Goal: Information Seeking & Learning: Learn about a topic

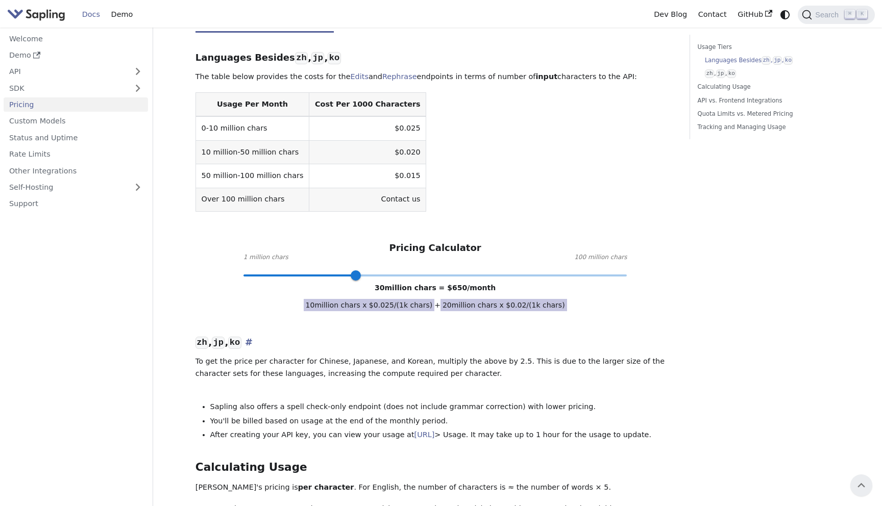
scroll to position [278, 0]
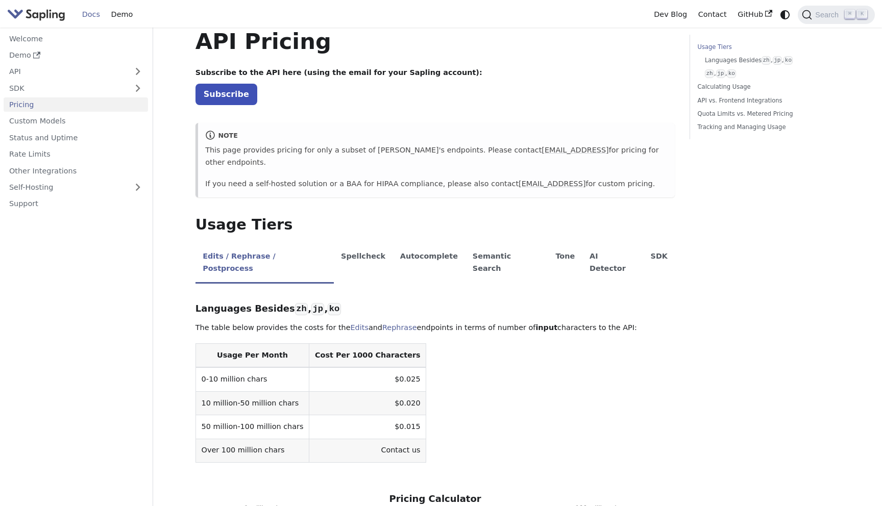
scroll to position [0, 0]
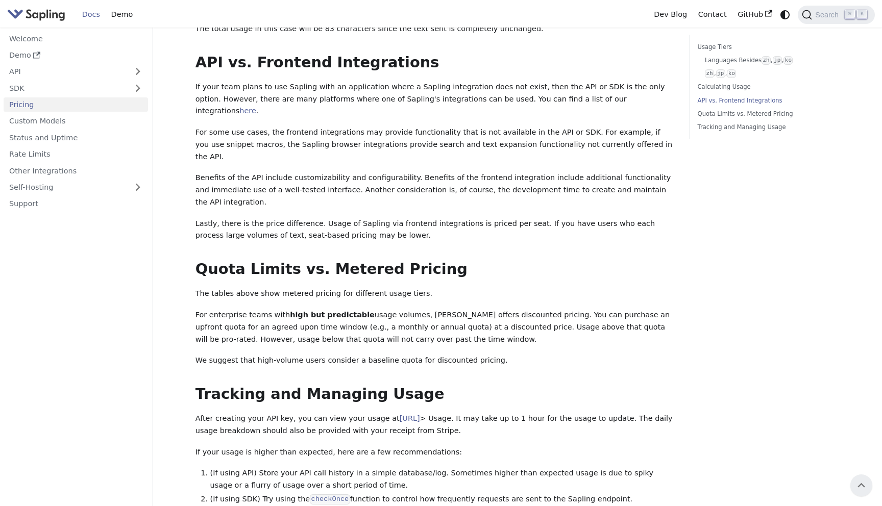
scroll to position [1117, 0]
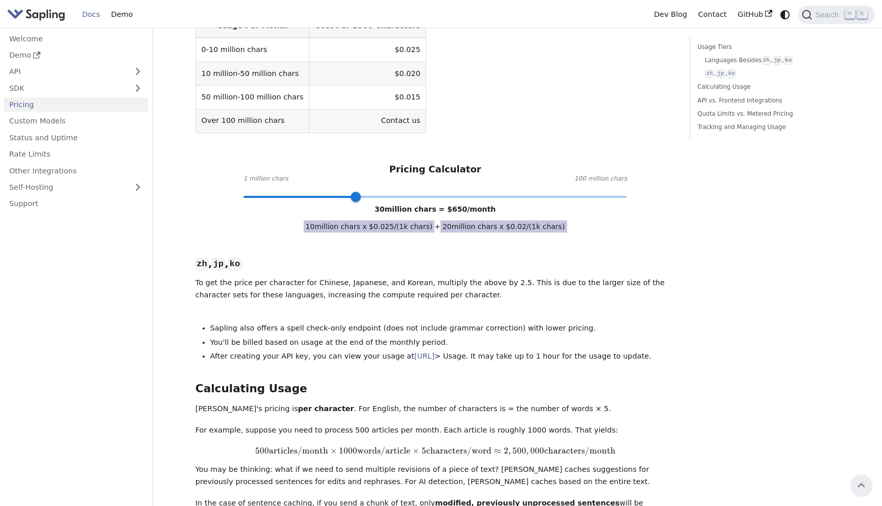
scroll to position [357, 0]
click at [399, 446] on span "words/article" at bounding box center [383, 451] width 53 height 11
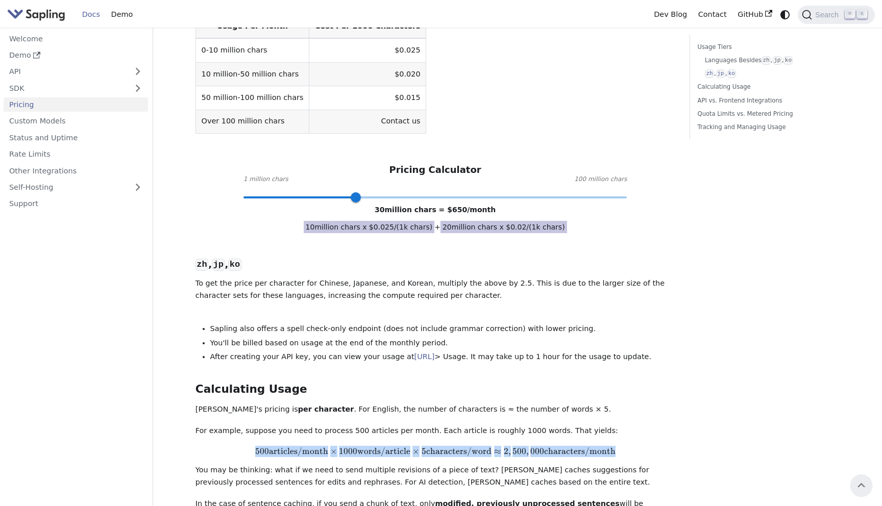
click at [399, 446] on span "words/article" at bounding box center [383, 451] width 53 height 11
click at [373, 446] on span "words/article" at bounding box center [383, 451] width 53 height 11
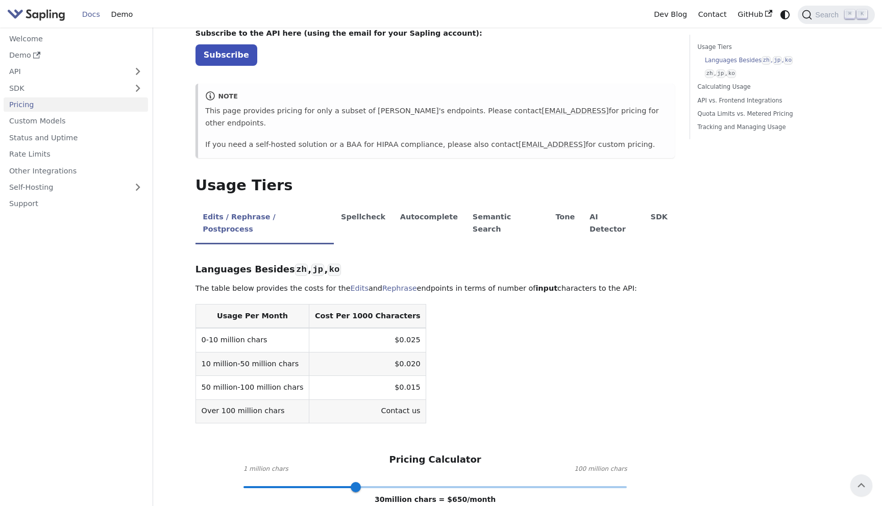
scroll to position [0, 0]
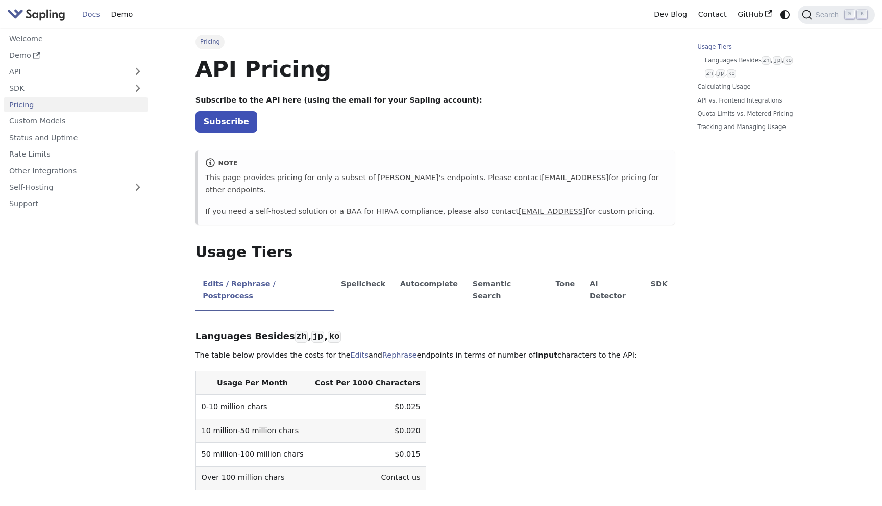
click at [582, 275] on li "AI Detector" at bounding box center [612, 291] width 61 height 40
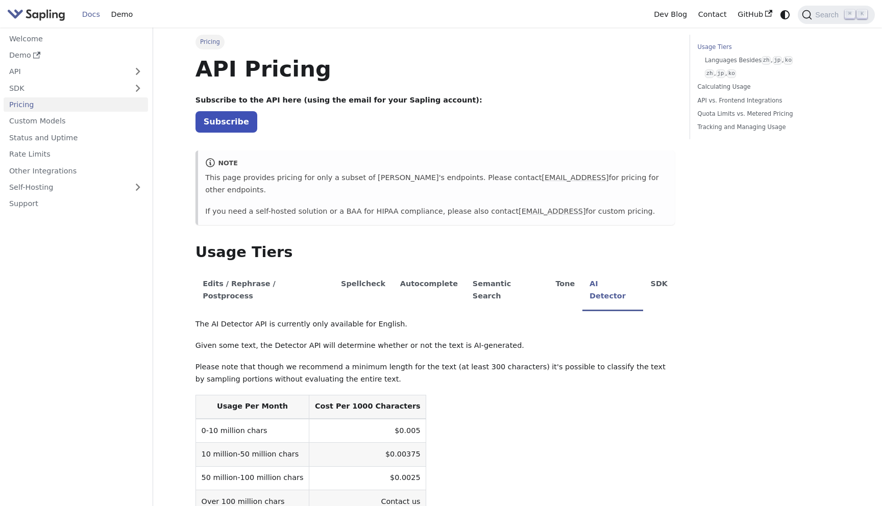
click at [512, 335] on div "The AI Detector API is currently only available for English. Given some text, t…" at bounding box center [435, 448] width 480 height 259
click at [278, 271] on li "Edits / Rephrase / Postprocess" at bounding box center [264, 291] width 138 height 40
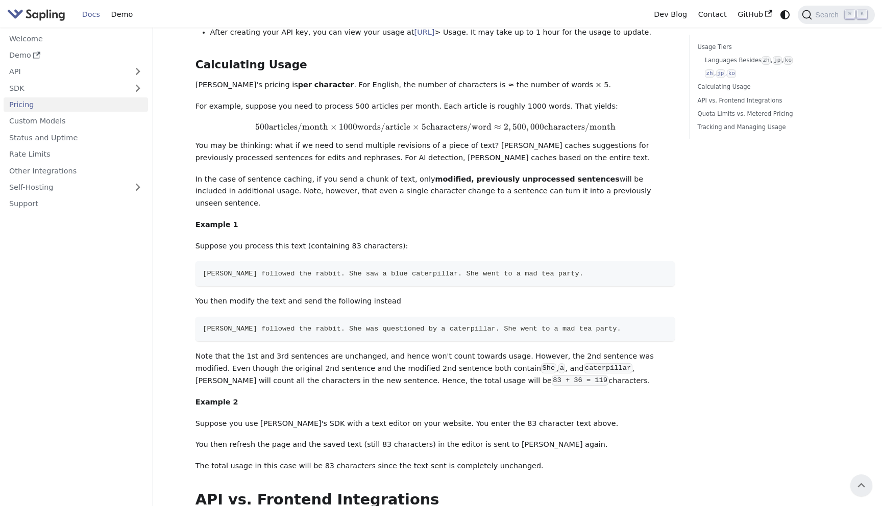
scroll to position [501, 0]
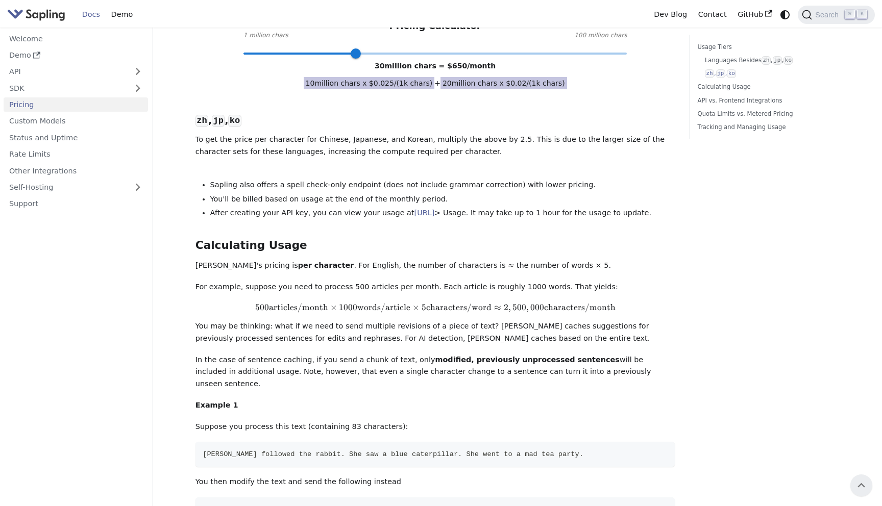
click at [366, 217] on div "Languages Besides zh , jp , ko ​ The table below provides the costs for the Edi…" at bounding box center [435, 235] width 480 height 835
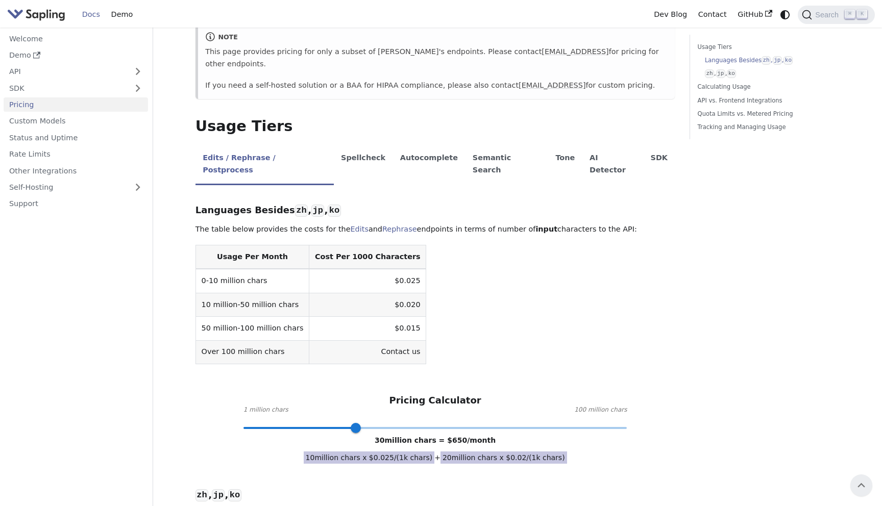
scroll to position [114, 0]
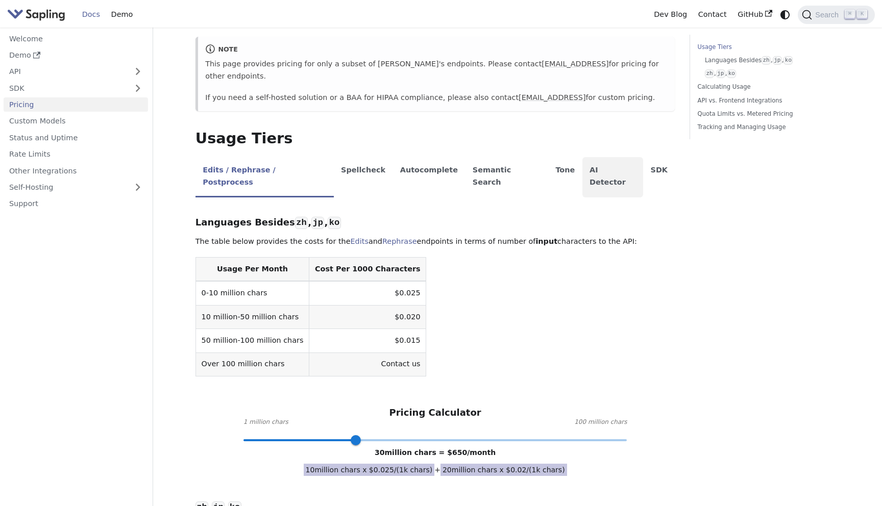
click at [582, 159] on li "AI Detector" at bounding box center [612, 177] width 61 height 40
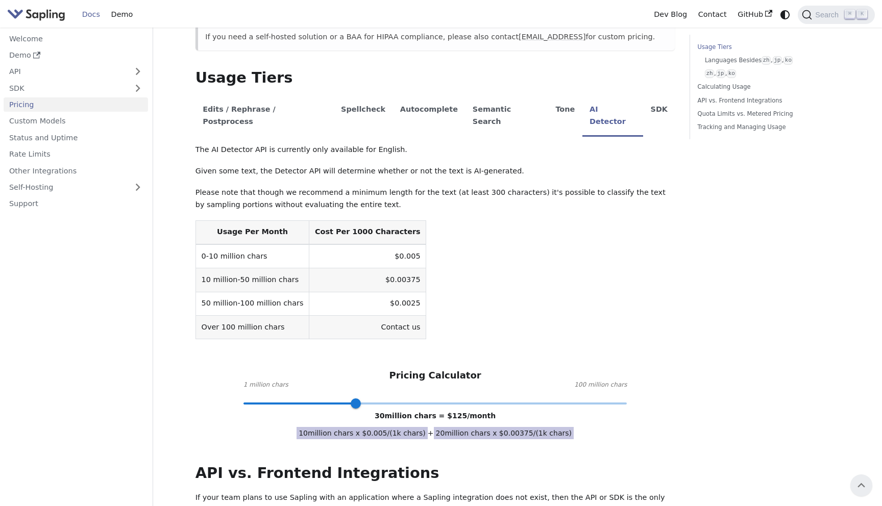
scroll to position [176, 0]
click at [438, 186] on p "Please note that though we recommend a minimum length for the text (at least 30…" at bounding box center [435, 198] width 480 height 25
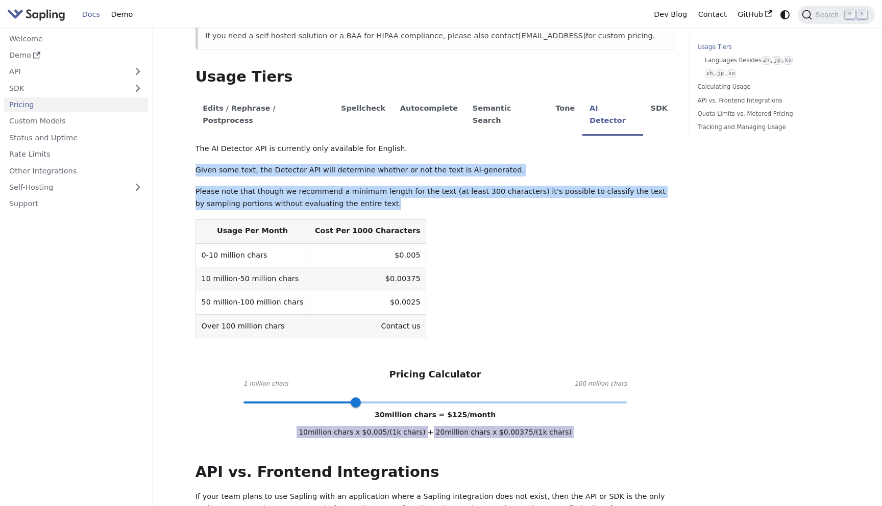
drag, startPoint x: 425, startPoint y: 119, endPoint x: 451, endPoint y: 176, distance: 62.8
click at [451, 176] on div "The AI Detector API is currently only available for English. Given some text, t…" at bounding box center [435, 272] width 480 height 259
click at [451, 186] on p "Please note that though we recommend a minimum length for the text (at least 30…" at bounding box center [435, 198] width 480 height 25
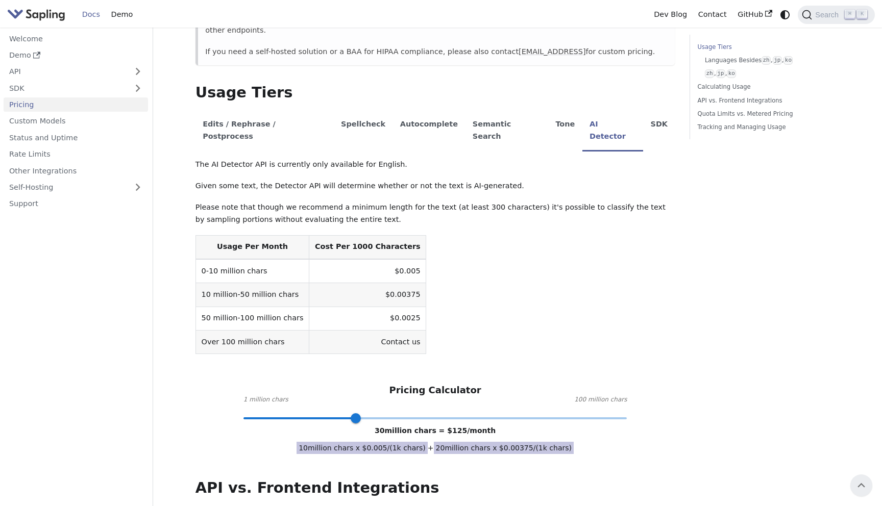
scroll to position [0, 0]
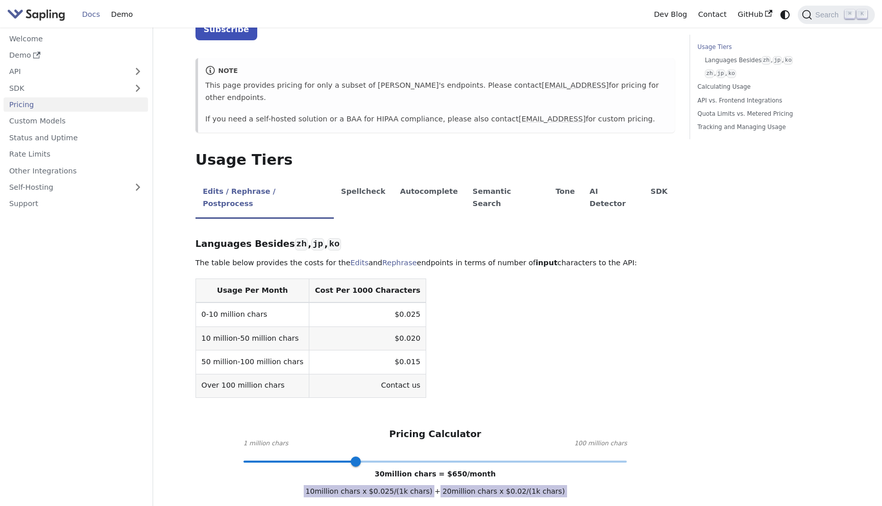
scroll to position [95, 0]
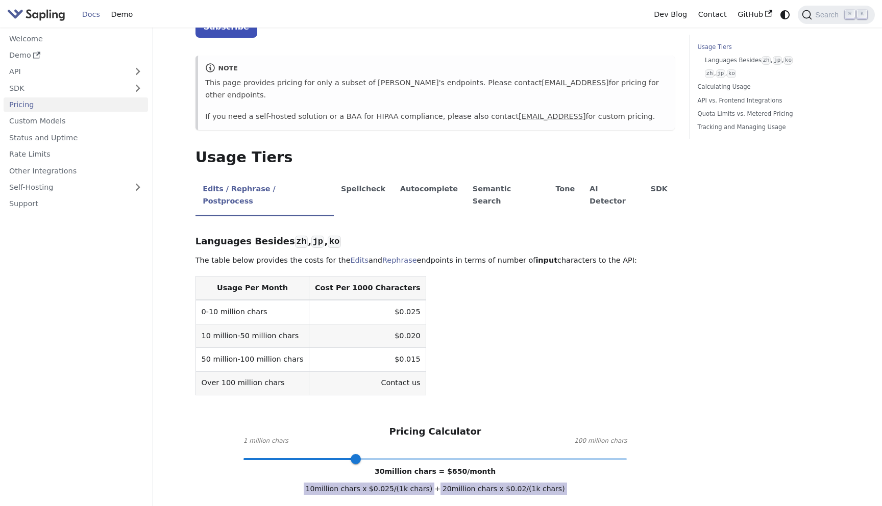
drag, startPoint x: 397, startPoint y: 304, endPoint x: 374, endPoint y: 305, distance: 23.0
click at [374, 324] on td "$0.020" at bounding box center [367, 335] width 117 height 23
drag, startPoint x: 374, startPoint y: 308, endPoint x: 398, endPoint y: 312, distance: 24.3
click at [398, 324] on td "$0.020" at bounding box center [367, 335] width 117 height 23
copy td "$0.020"
